Goal: Book appointment/travel/reservation

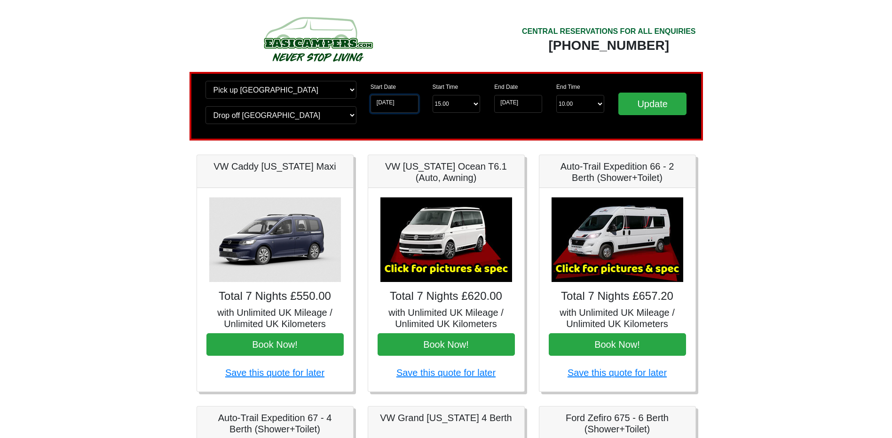
click at [409, 103] on input "[DATE]" at bounding box center [394, 104] width 48 height 18
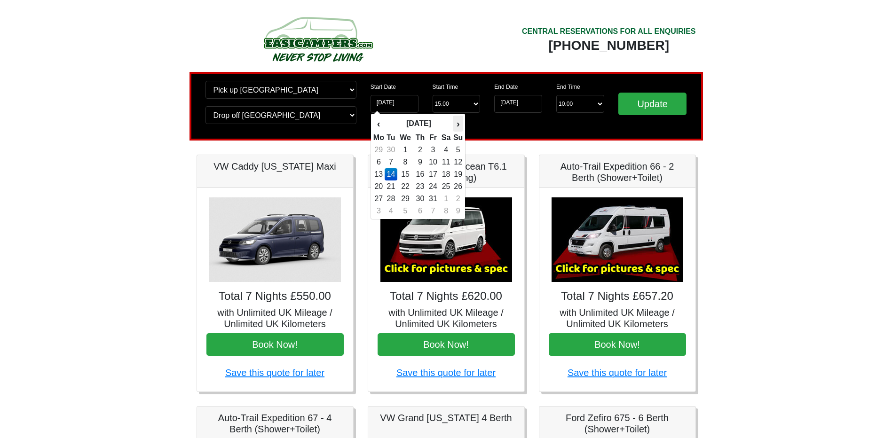
click at [460, 124] on th "›" at bounding box center [458, 124] width 10 height 16
click at [391, 172] on td "11" at bounding box center [390, 174] width 13 height 12
type input "[DATE]"
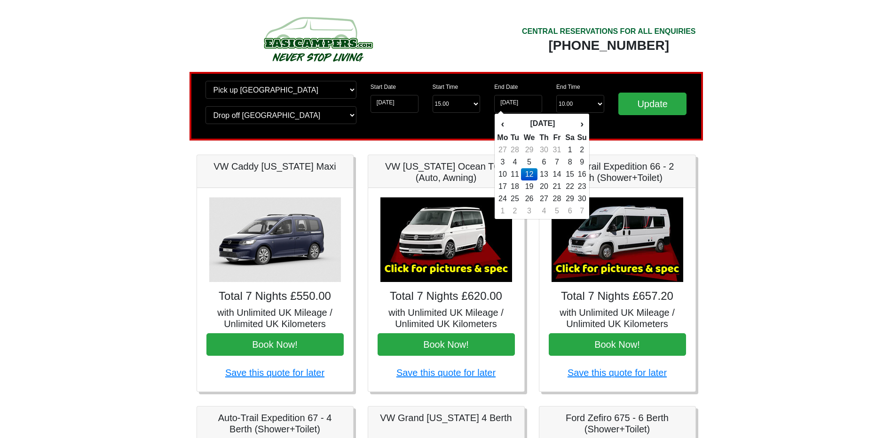
click at [512, 190] on td "18" at bounding box center [514, 186] width 13 height 12
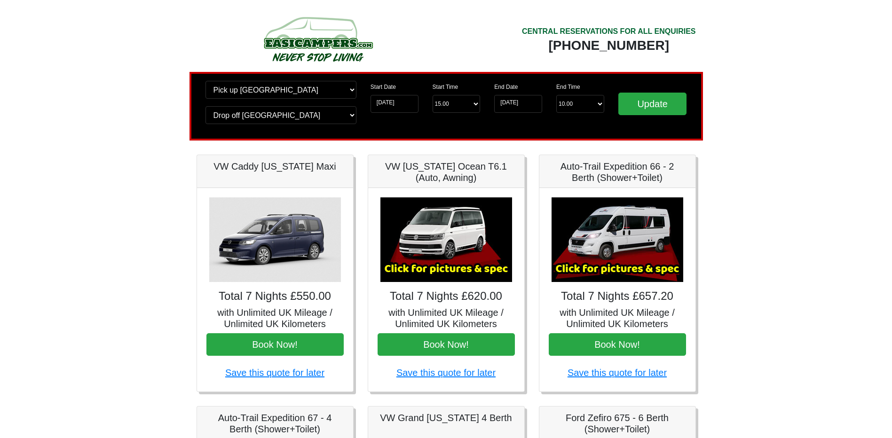
type input "[DATE]"
click at [636, 114] on input "Update" at bounding box center [652, 104] width 69 height 23
